Goal: Information Seeking & Learning: Learn about a topic

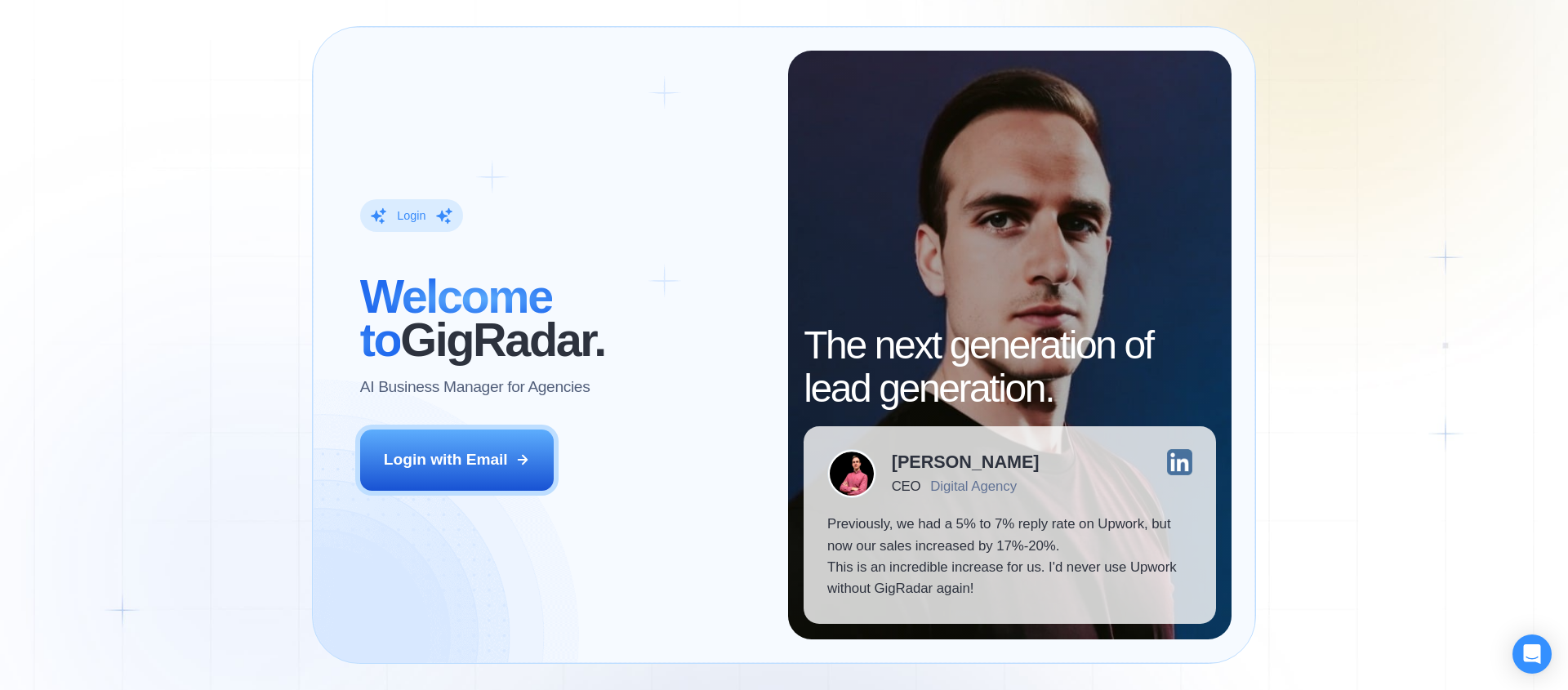
click at [1333, 180] on div "Login ‍ Welcome to GigRadar. AI Business Manager for Agencies Login with Email …" at bounding box center [784, 345] width 1568 height 690
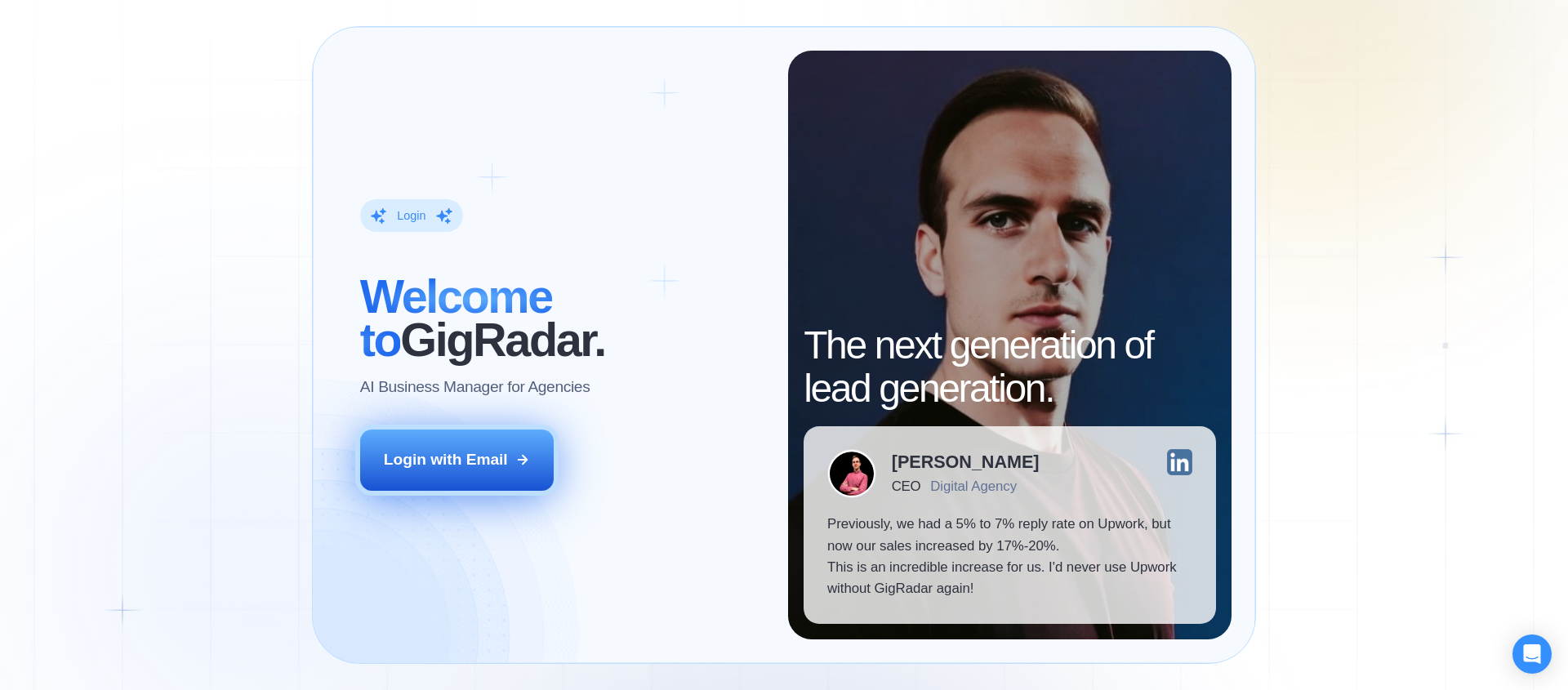
click at [445, 452] on div "Login with Email" at bounding box center [445, 459] width 124 height 21
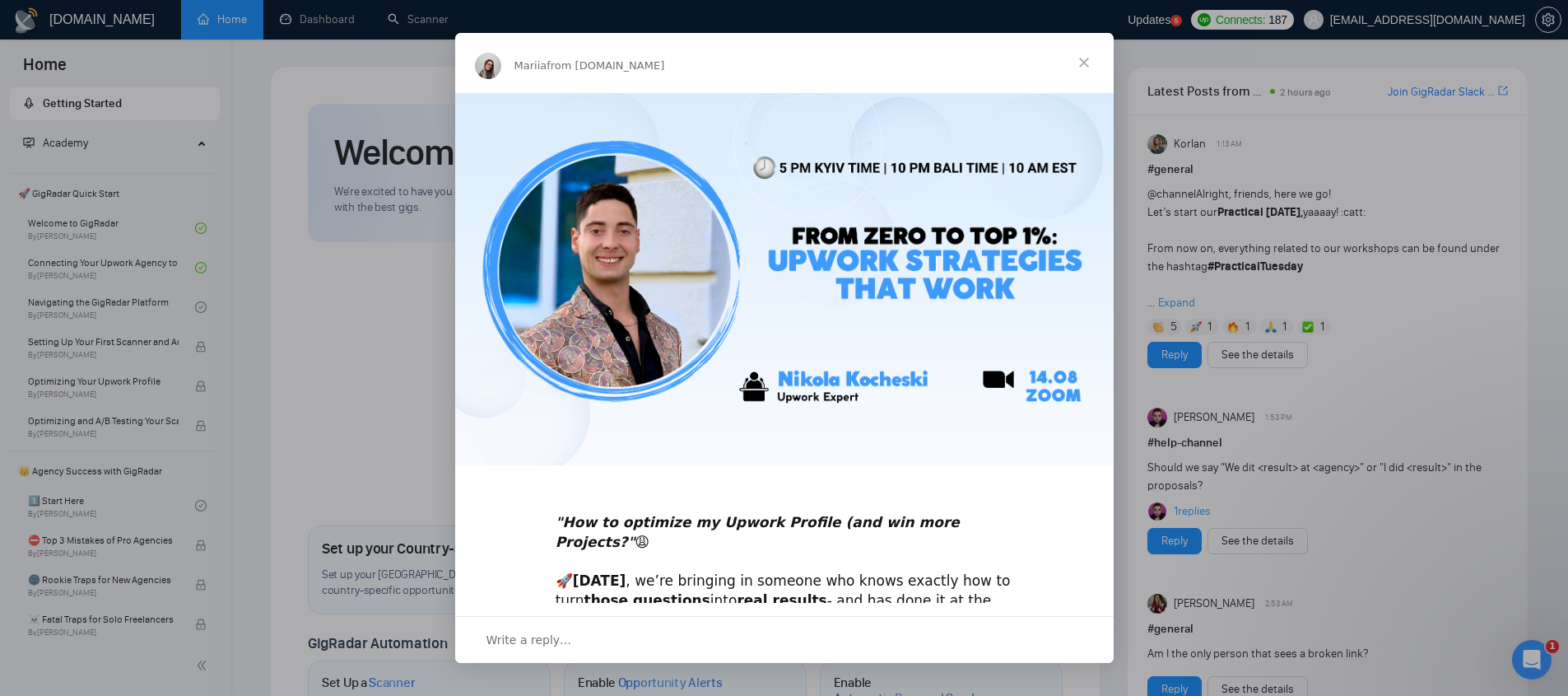
click at [1082, 57] on span "Close" at bounding box center [1084, 62] width 59 height 59
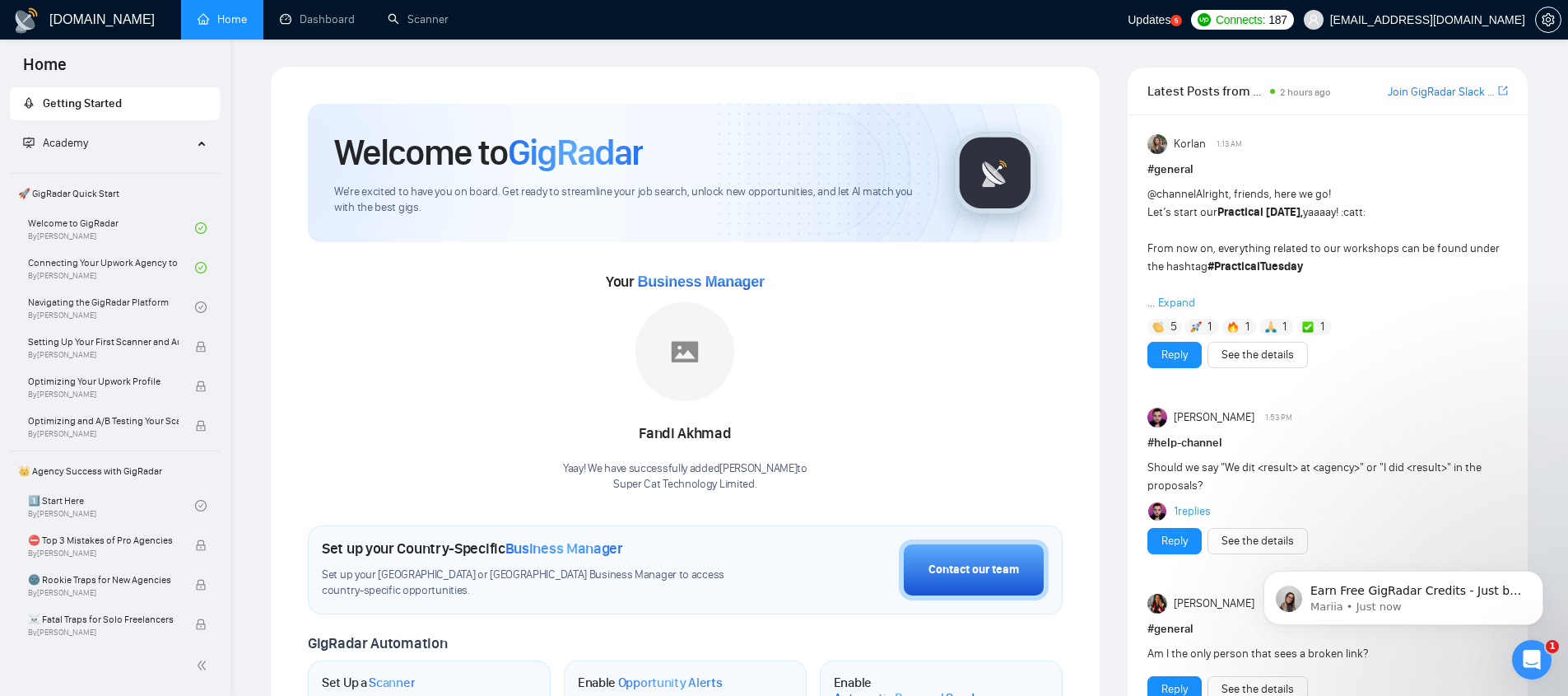
click at [233, 26] on link "Home" at bounding box center [222, 19] width 49 height 14
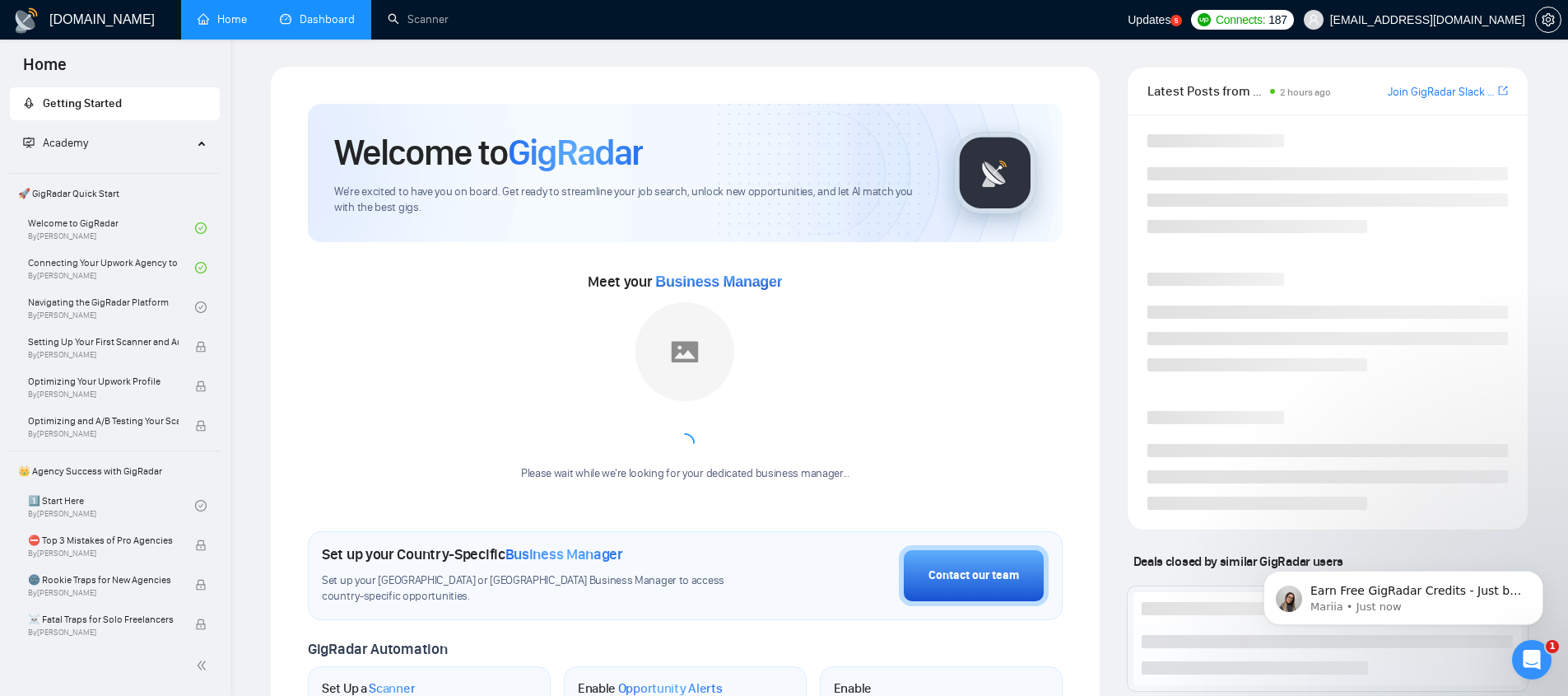
click at [283, 25] on link "Dashboard" at bounding box center [317, 19] width 75 height 14
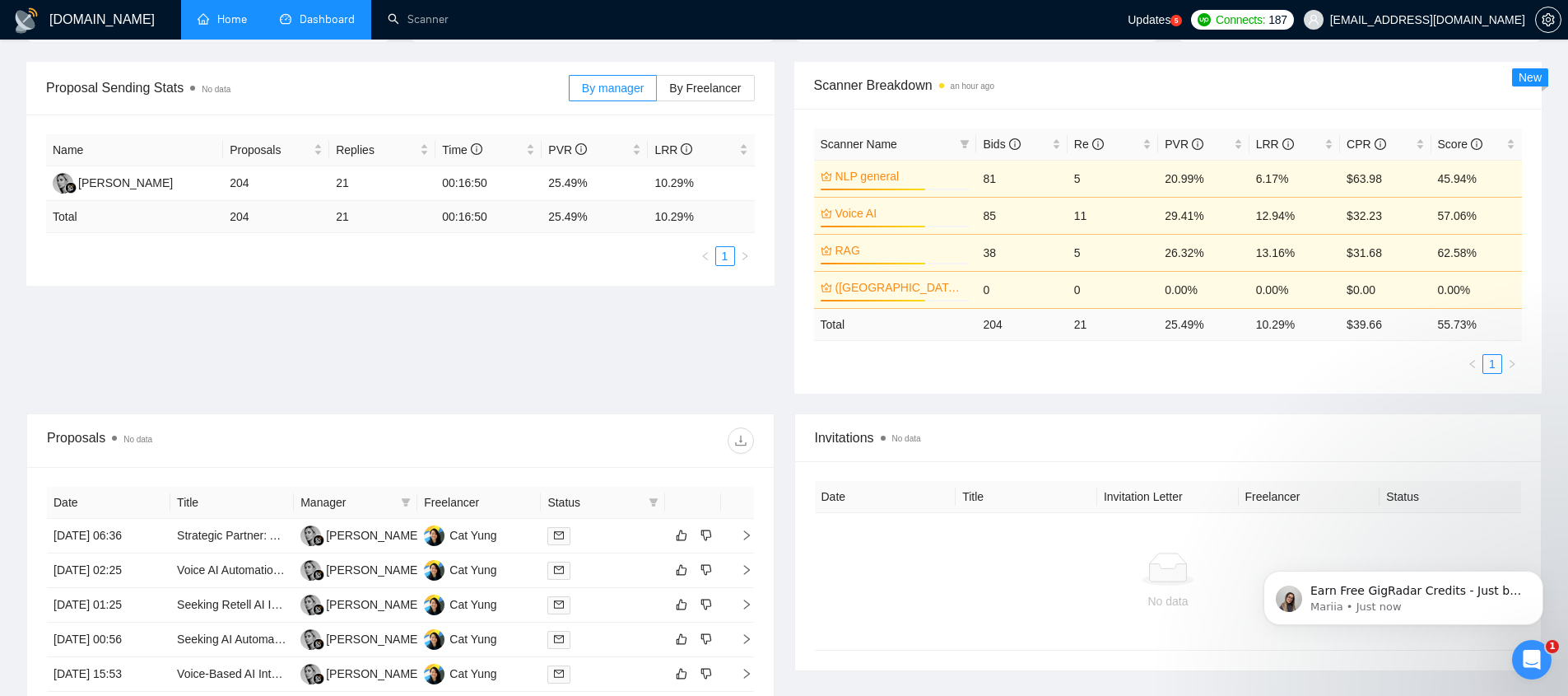
scroll to position [588, 0]
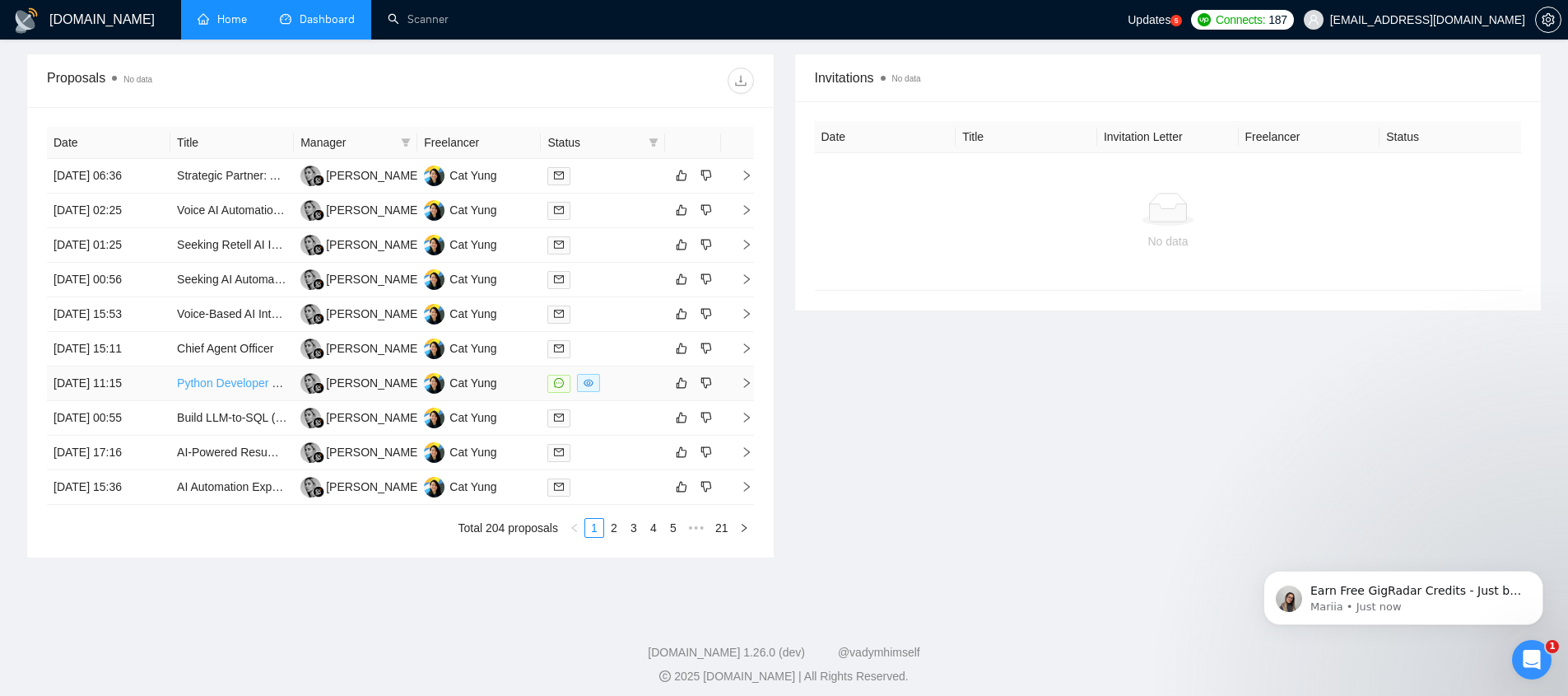
click at [250, 386] on link "Python Developer Needed to Complete YAML-Driven Agent for AI Wine Recommendatio…" at bounding box center [416, 383] width 478 height 13
